Goal: Task Accomplishment & Management: Manage account settings

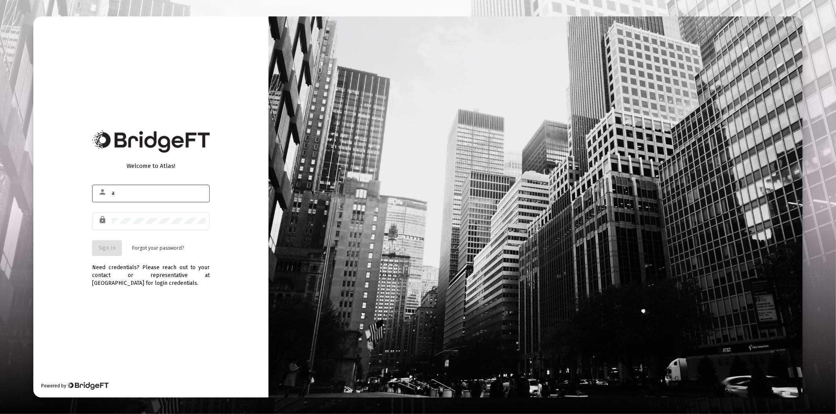
type input "[PERSON_NAME][EMAIL_ADDRESS][DOMAIN_NAME]"
drag, startPoint x: 115, startPoint y: 232, endPoint x: 119, endPoint y: 227, distance: 6.6
click at [115, 232] on div "lock" at bounding box center [151, 225] width 118 height 25
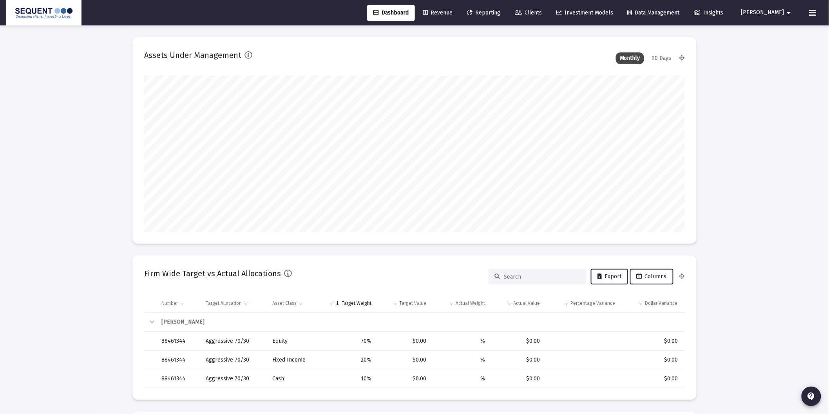
scroll to position [157, 291]
click at [780, 17] on button "[PERSON_NAME]" at bounding box center [767, 13] width 71 height 16
click at [788, 36] on span "Settings" at bounding box center [783, 33] width 23 height 19
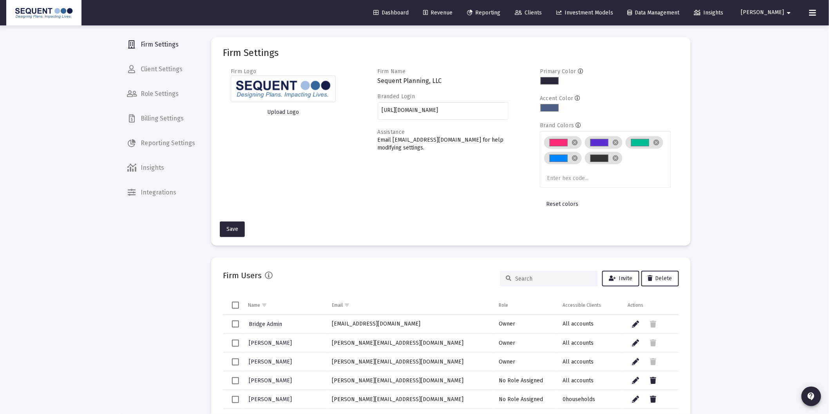
click at [161, 112] on span "Billing Settings" at bounding box center [161, 118] width 81 height 19
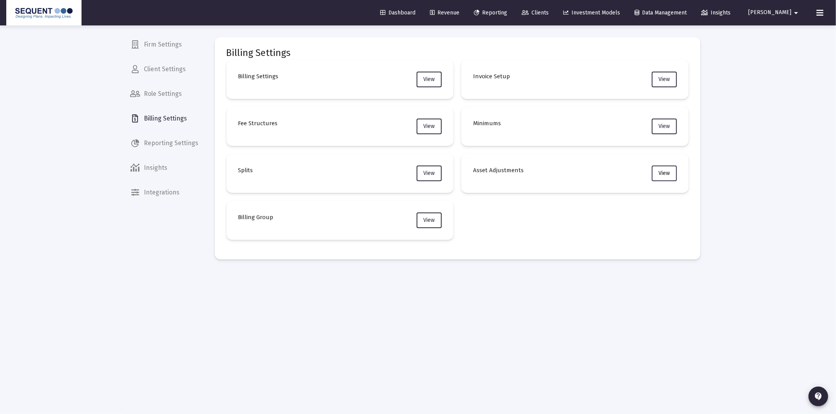
click at [661, 174] on span "View" at bounding box center [663, 173] width 11 height 7
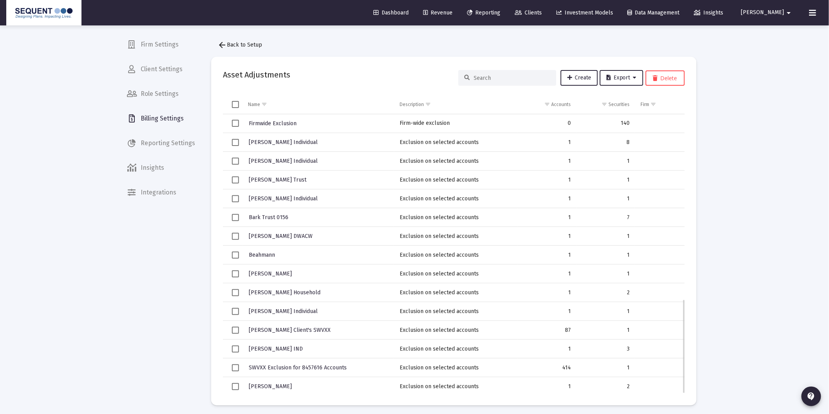
scroll to position [547, 0]
click at [526, 78] on input at bounding box center [512, 78] width 77 height 7
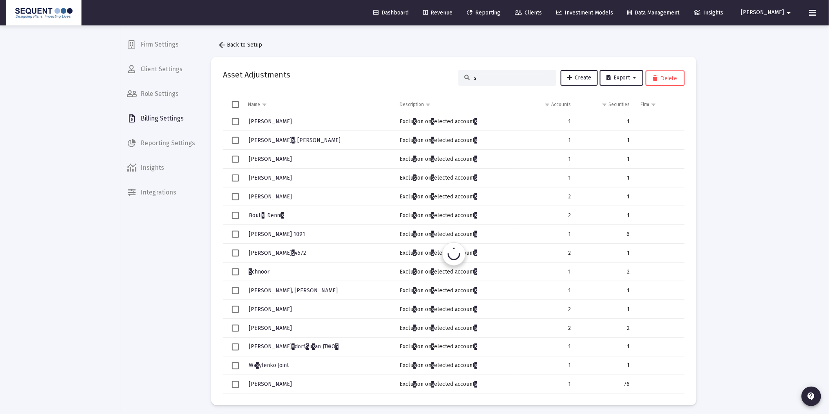
scroll to position [0, 0]
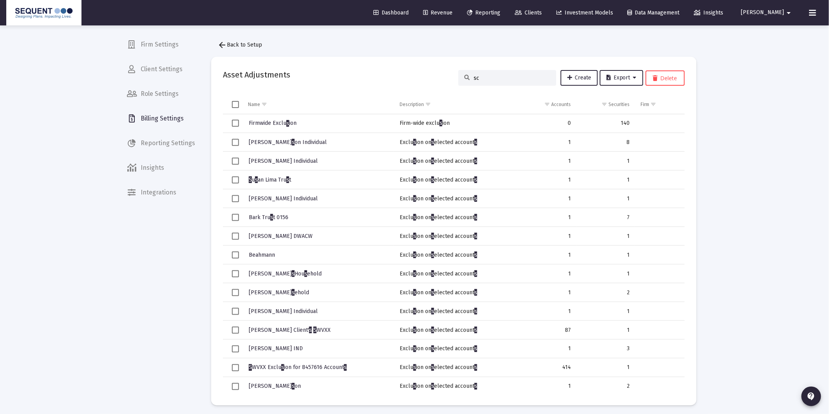
type input "sch"
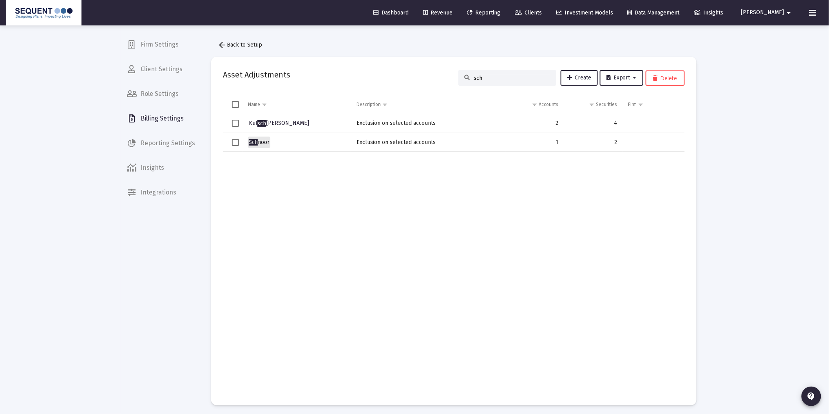
click at [264, 143] on span "Sch noor" at bounding box center [259, 142] width 21 height 7
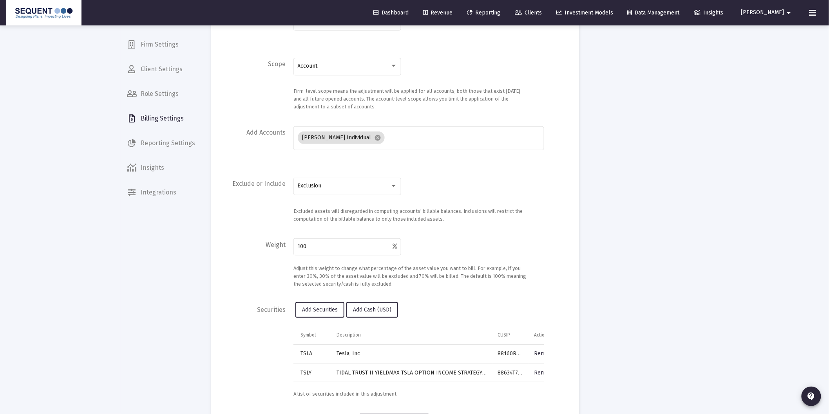
scroll to position [130, 0]
